Goal: Information Seeking & Learning: Learn about a topic

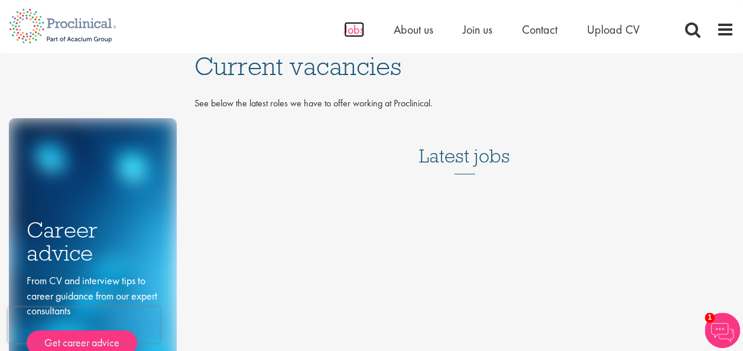
click at [349, 25] on span "Jobs" at bounding box center [354, 29] width 20 height 15
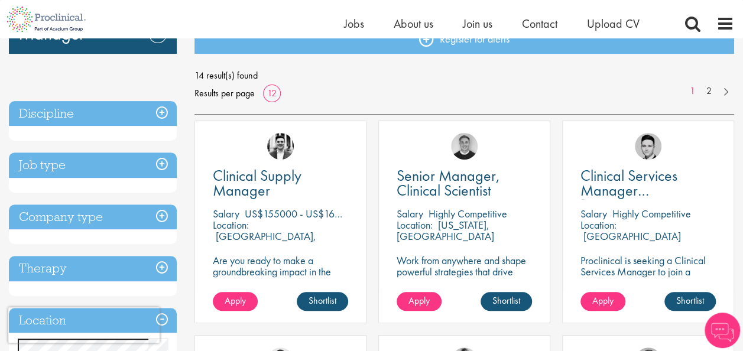
scroll to position [179, 0]
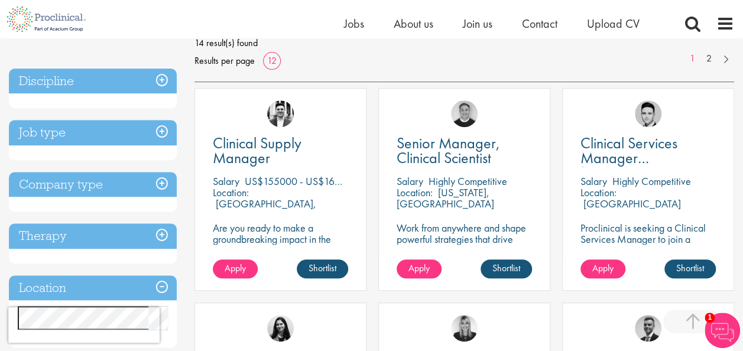
click at [143, 284] on h3 "Location" at bounding box center [93, 288] width 168 height 25
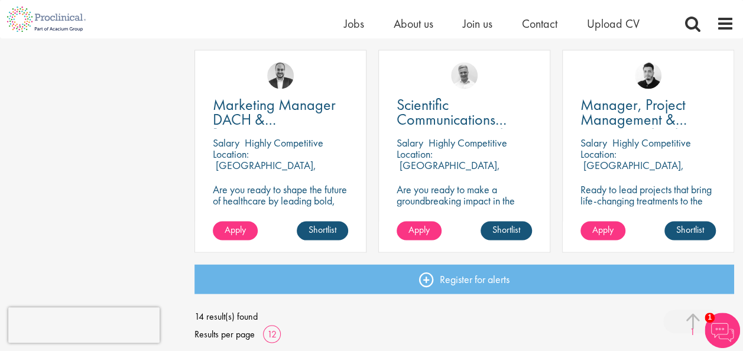
scroll to position [862, 0]
